Goal: Submit feedback/report problem: Submit feedback/report problem

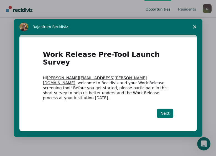
click at [162, 109] on button "Next" at bounding box center [165, 113] width 16 height 9
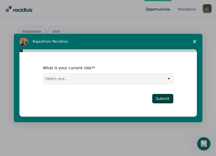
click at [170, 79] on select "Select one... Case Manager FUM Assistant [PERSON_NAME] [PERSON_NAME]" at bounding box center [108, 79] width 130 height 11
select select "FUM"
click at [43, 74] on select "Select one... Case Manager FUM Assistant [PERSON_NAME] [PERSON_NAME]" at bounding box center [108, 79] width 130 height 11
click at [165, 99] on button "Submit" at bounding box center [162, 98] width 21 height 9
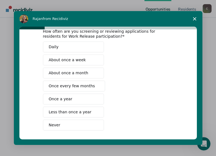
scroll to position [51, 0]
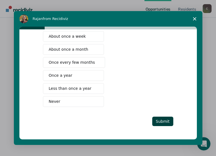
click at [64, 61] on span "Once every few months" at bounding box center [72, 63] width 46 height 6
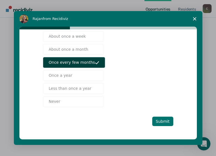
click at [163, 120] on button "Submit" at bounding box center [162, 121] width 21 height 9
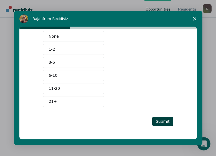
scroll to position [0, 0]
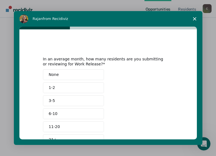
click at [51, 88] on span "1-2" at bounding box center [52, 88] width 6 height 6
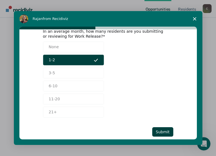
scroll to position [38, 0]
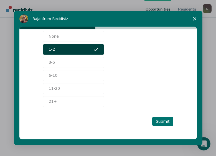
click at [163, 122] on button "Submit" at bounding box center [162, 121] width 21 height 9
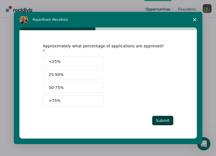
scroll to position [0, 0]
click at [165, 119] on button "Submit" at bounding box center [162, 120] width 21 height 9
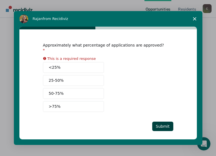
click at [57, 65] on span "<25%" at bounding box center [55, 68] width 12 height 6
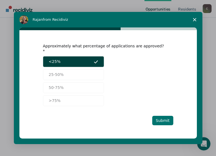
click at [165, 116] on button "Submit" at bounding box center [162, 120] width 21 height 9
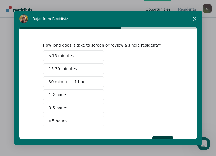
click at [56, 67] on span "15-30 minutes" at bounding box center [63, 69] width 28 height 6
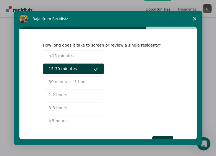
scroll to position [19, 0]
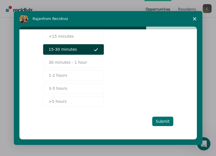
click at [161, 121] on button "Submit" at bounding box center [162, 121] width 21 height 9
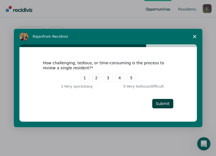
scroll to position [0, 0]
click at [97, 81] on button "2" at bounding box center [96, 77] width 9 height 9
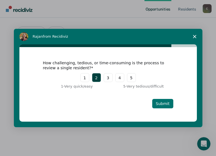
click at [165, 106] on button "Submit" at bounding box center [162, 103] width 21 height 9
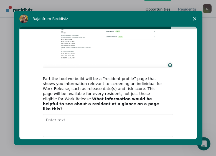
scroll to position [81, 0]
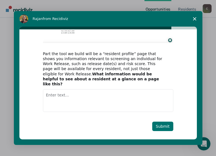
click at [169, 122] on button "Submit" at bounding box center [162, 126] width 21 height 9
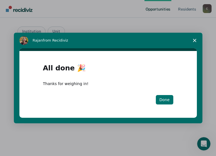
click at [163, 102] on button "Done" at bounding box center [164, 99] width 17 height 9
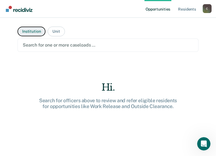
click at [30, 33] on button "Institution" at bounding box center [31, 32] width 28 height 10
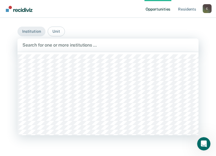
click at [31, 45] on div at bounding box center [107, 45] width 171 height 6
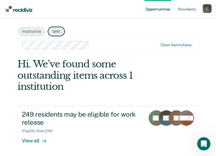
click at [52, 30] on button "Unit" at bounding box center [56, 32] width 17 height 10
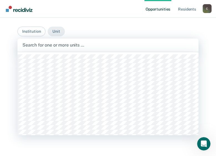
click at [54, 47] on div at bounding box center [107, 45] width 171 height 6
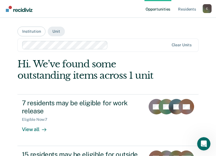
scroll to position [56, 0]
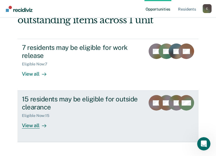
click at [37, 127] on div "View all" at bounding box center [37, 123] width 31 height 11
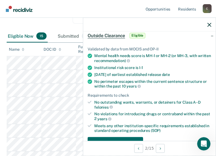
scroll to position [56, 0]
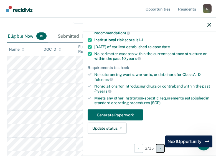
click at [161, 148] on icon "Next Opportunity" at bounding box center [160, 149] width 1 height 4
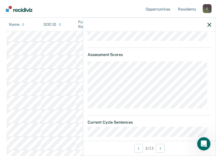
scroll to position [209, 0]
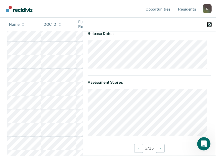
click at [209, 24] on icon "button" at bounding box center [210, 25] width 4 height 4
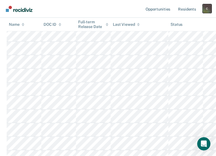
click at [205, 11] on div "C" at bounding box center [207, 8] width 9 height 9
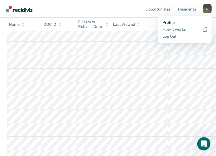
click at [169, 24] on link "Profile" at bounding box center [185, 22] width 45 height 5
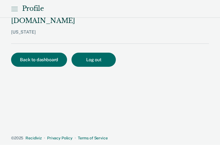
click at [15, 8] on icon at bounding box center [14, 9] width 7 height 7
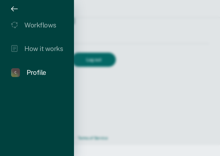
click at [38, 73] on div "Profile" at bounding box center [37, 73] width 20 height 8
click at [36, 74] on div "Profile" at bounding box center [37, 73] width 20 height 8
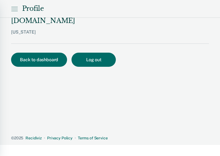
click at [92, 81] on div at bounding box center [110, 78] width 220 height 156
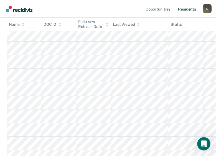
drag, startPoint x: 208, startPoint y: 9, endPoint x: 188, endPoint y: 11, distance: 19.8
click at [188, 11] on link "Resident s" at bounding box center [187, 9] width 20 height 18
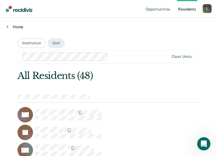
click at [12, 26] on link "Home" at bounding box center [108, 26] width 203 height 5
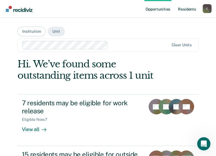
click at [188, 10] on link "Resident s" at bounding box center [187, 9] width 20 height 18
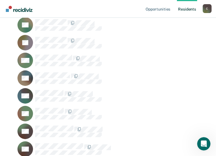
scroll to position [305, 0]
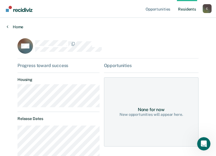
click at [7, 27] on icon at bounding box center [8, 26] width 2 height 4
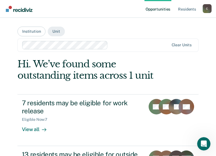
scroll to position [28, 0]
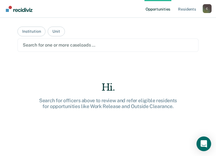
click at [204, 143] on icon "Open Intercom Messenger" at bounding box center [204, 144] width 6 height 7
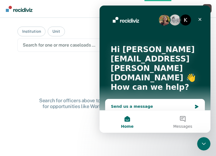
click at [144, 104] on div "Send us a message" at bounding box center [151, 107] width 81 height 6
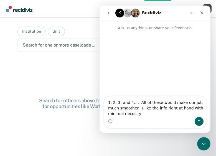
click at [111, 114] on textarea "1, 2, 3, and 4.... All of these would make our job much smoother. I like the in…" at bounding box center [155, 107] width 102 height 21
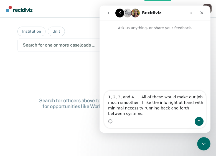
type textarea "1, 2, 3, and 4.... All of these would make our job much smoother. I like the in…"
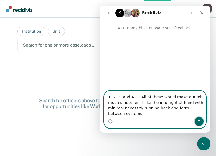
click at [199, 123] on icon "Send a message…" at bounding box center [199, 121] width 4 height 4
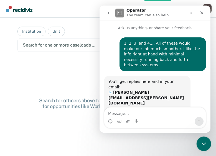
scroll to position [6, 0]
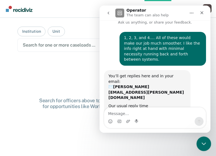
click at [202, 144] on icon "Close Intercom Messenger" at bounding box center [203, 143] width 7 height 7
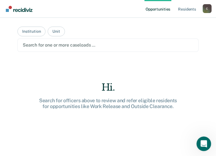
click at [202, 140] on icon "Open Intercom Messenger" at bounding box center [203, 143] width 9 height 9
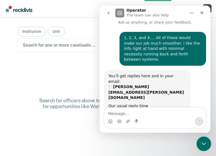
click at [202, 144] on icon "Close Intercom Messenger" at bounding box center [203, 143] width 7 height 7
